Goal: Obtain resource: Download file/media

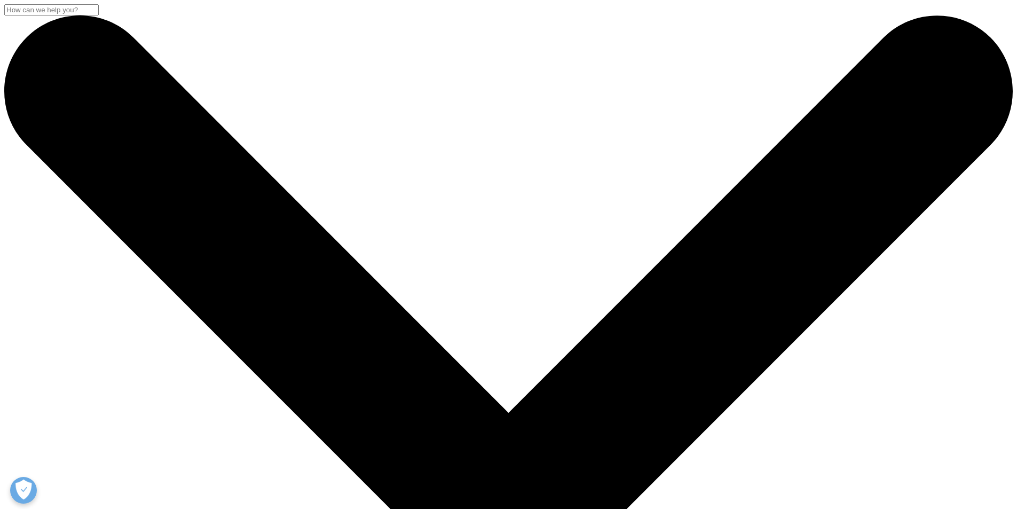
scroll to position [178, 0]
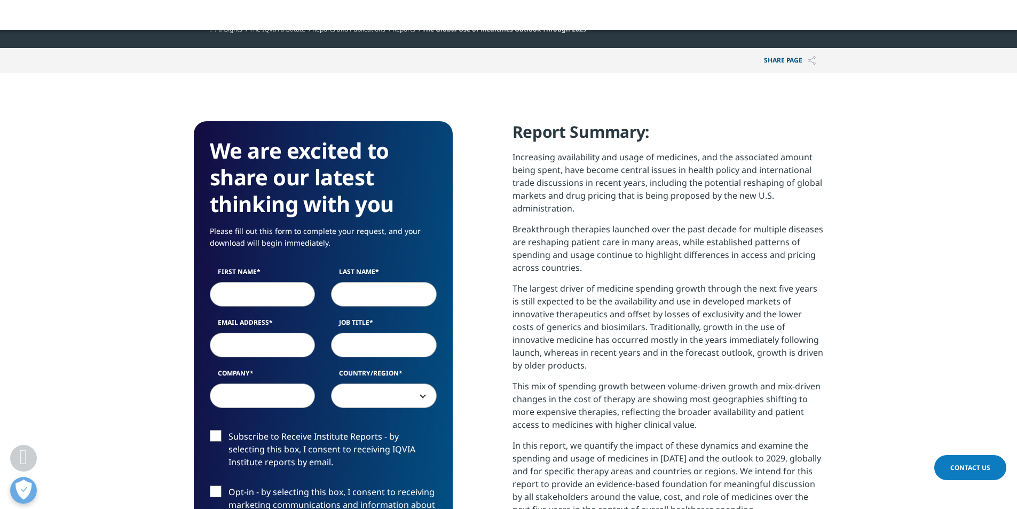
click at [252, 305] on input "First Name" at bounding box center [263, 294] width 106 height 25
type input "[PERSON_NAME]"
click at [375, 302] on input "Last Name" at bounding box center [384, 294] width 106 height 25
type input "[PERSON_NAME]"
click at [263, 352] on input "Email Address" at bounding box center [263, 345] width 106 height 25
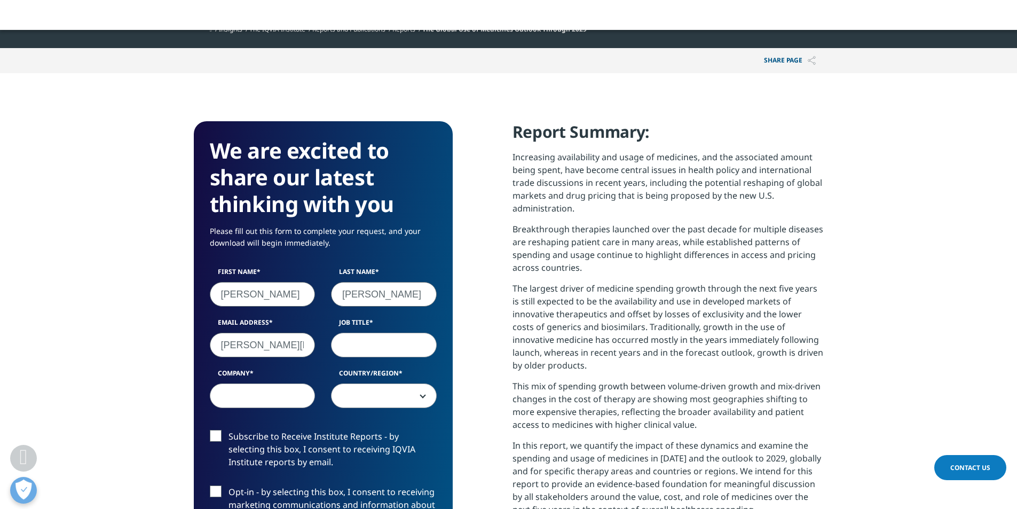
type input "[PERSON_NAME][EMAIL_ADDRESS][DOMAIN_NAME]"
click at [368, 353] on input "Job Title" at bounding box center [384, 345] width 106 height 25
type input "Retired Professor"
click at [262, 407] on input "Company" at bounding box center [263, 395] width 106 height 25
type input "BUSPH"
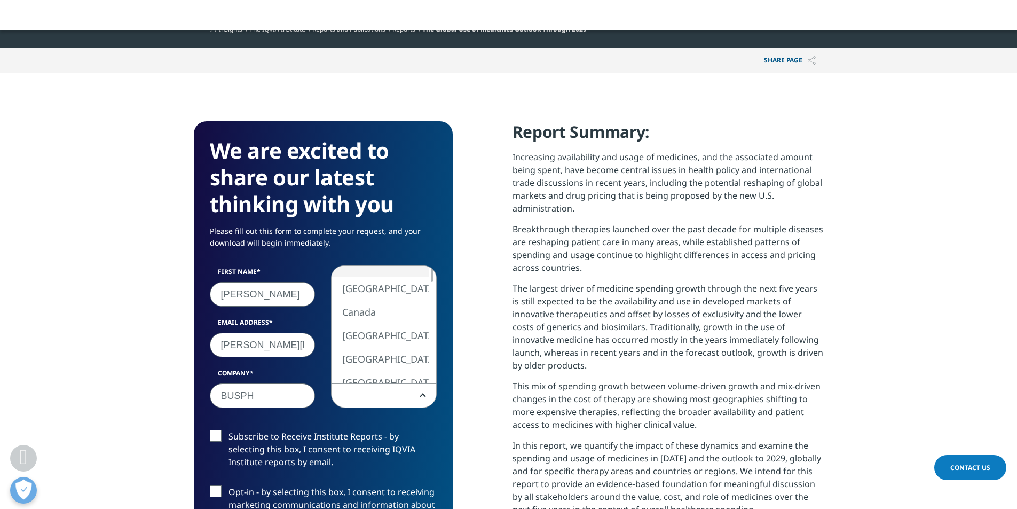
click at [421, 396] on b at bounding box center [421, 396] width 0 height 0
select select "[GEOGRAPHIC_DATA]"
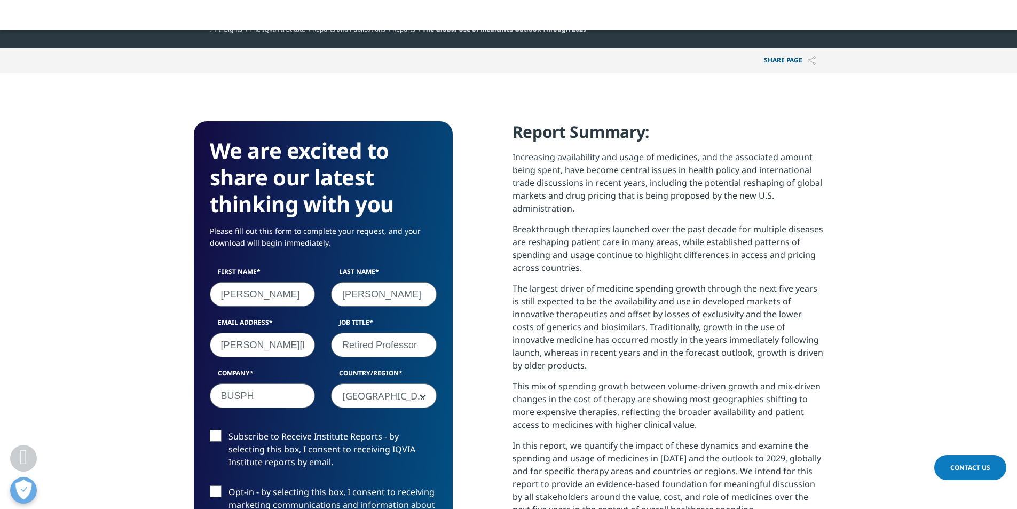
click at [214, 444] on label "Subscribe to Receive Institute Reports - by selecting this box, I consent to re…" at bounding box center [323, 452] width 227 height 44
click at [229, 430] on input "Subscribe to Receive Institute Reports - by selecting this box, I consent to re…" at bounding box center [229, 430] width 0 height 0
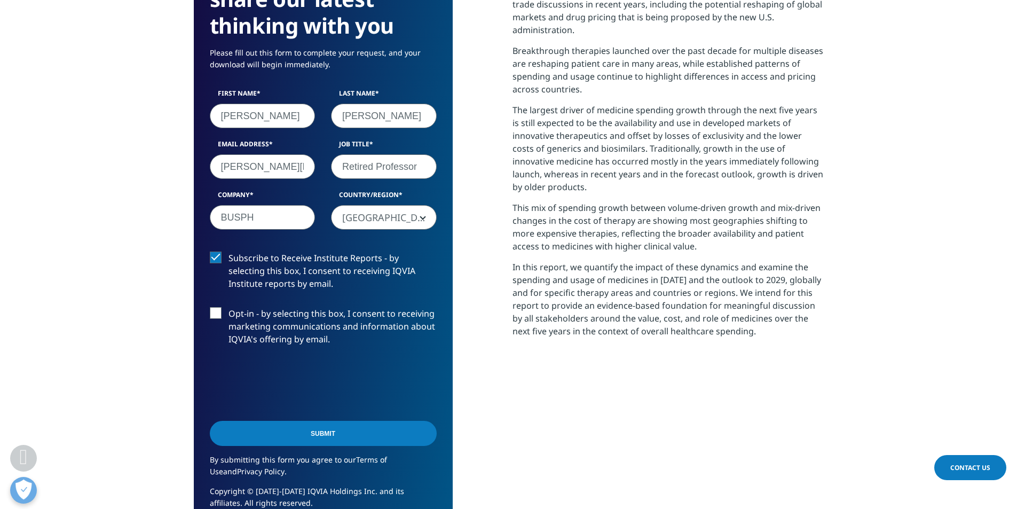
click at [323, 443] on input "Submit" at bounding box center [323, 433] width 227 height 25
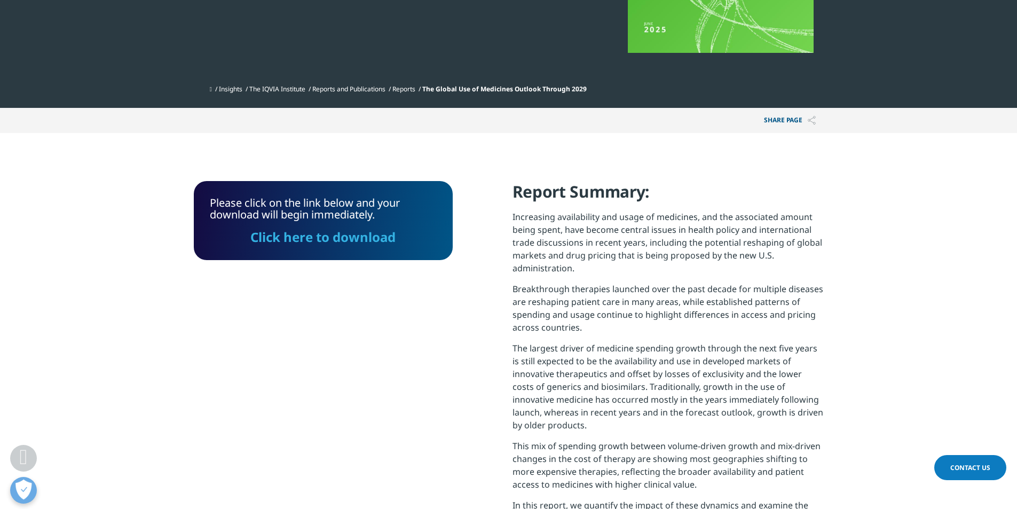
scroll to position [143, 0]
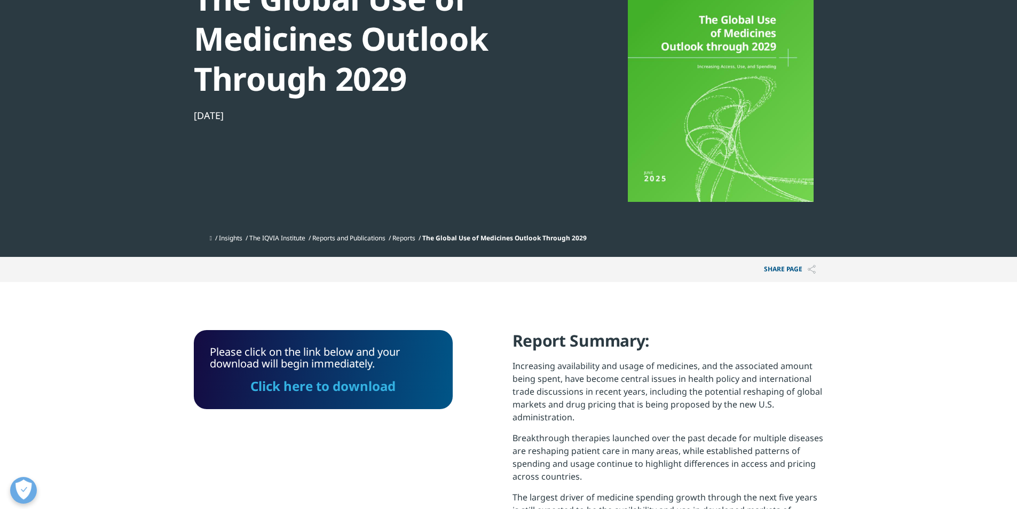
click at [332, 395] on link "Click here to download" at bounding box center [322, 386] width 145 height 18
